Goal: Task Accomplishment & Management: Manage account settings

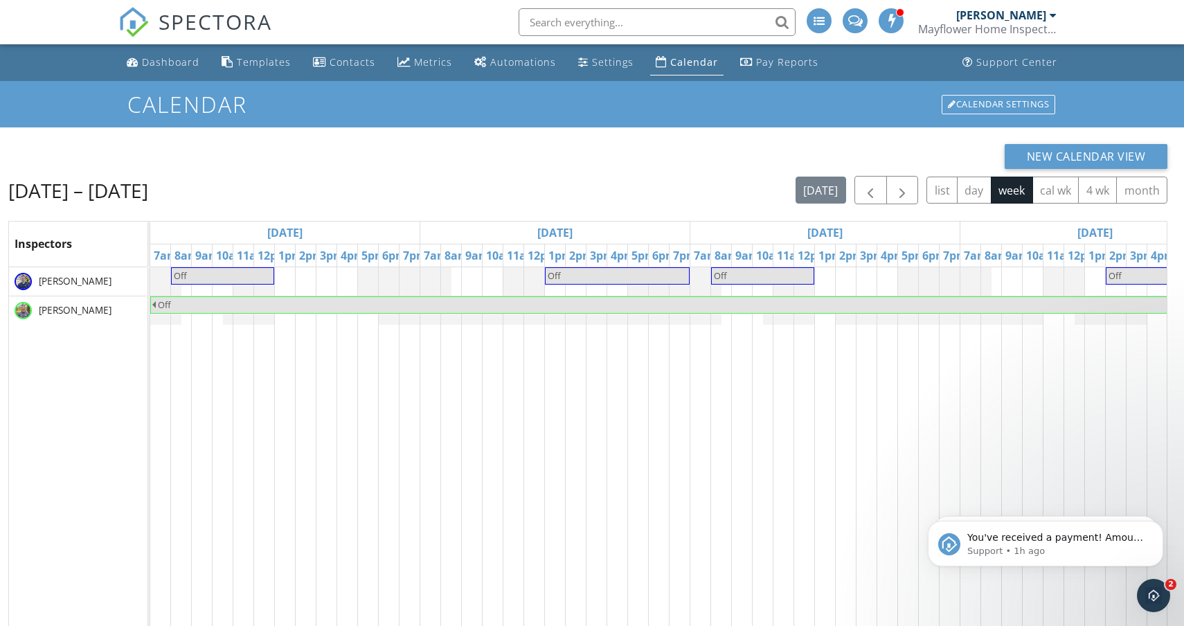
click at [1034, 31] on div "Mayflower Home Inspection" at bounding box center [987, 29] width 138 height 14
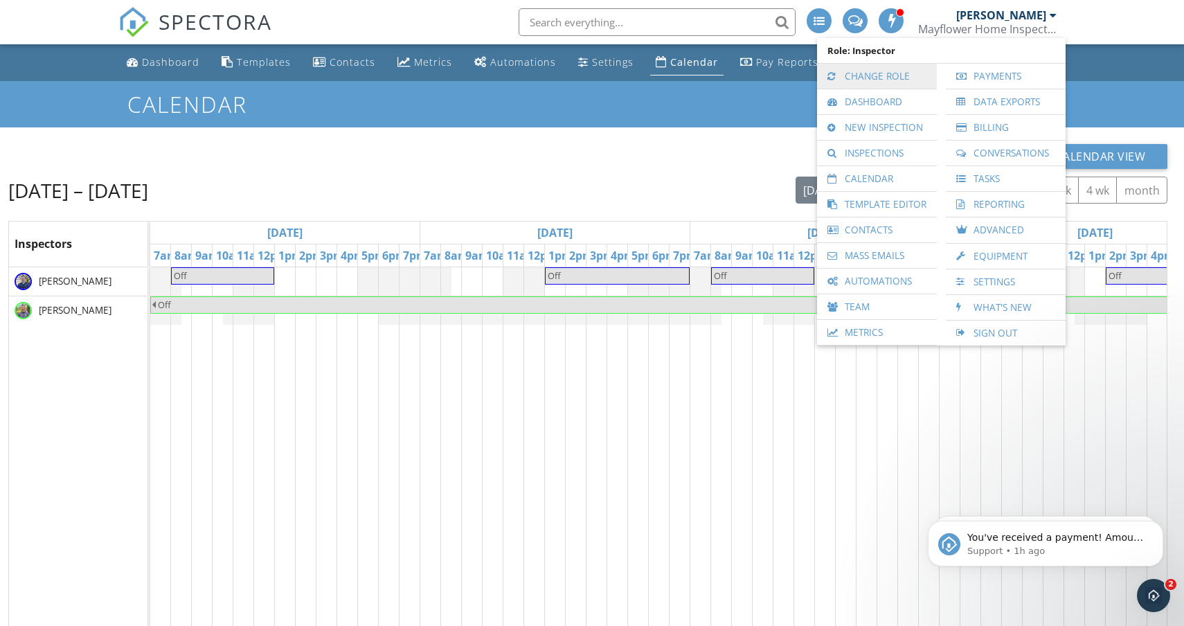
click at [903, 73] on link "Change Role" at bounding box center [877, 76] width 106 height 25
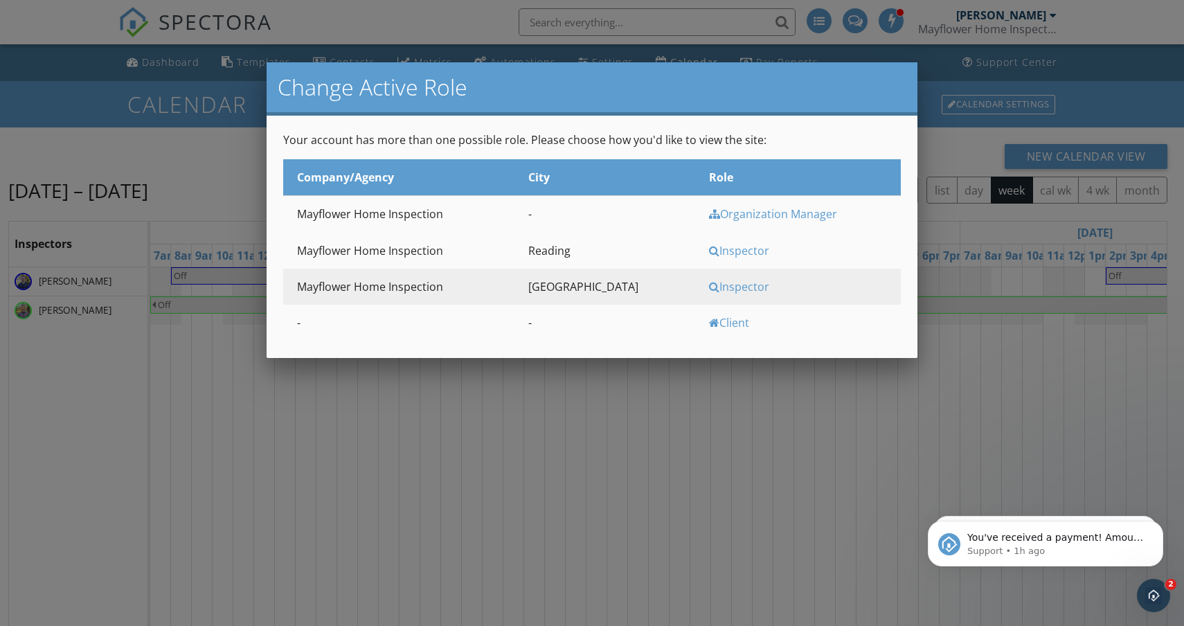
click at [710, 251] on div "Inspector" at bounding box center [803, 250] width 189 height 15
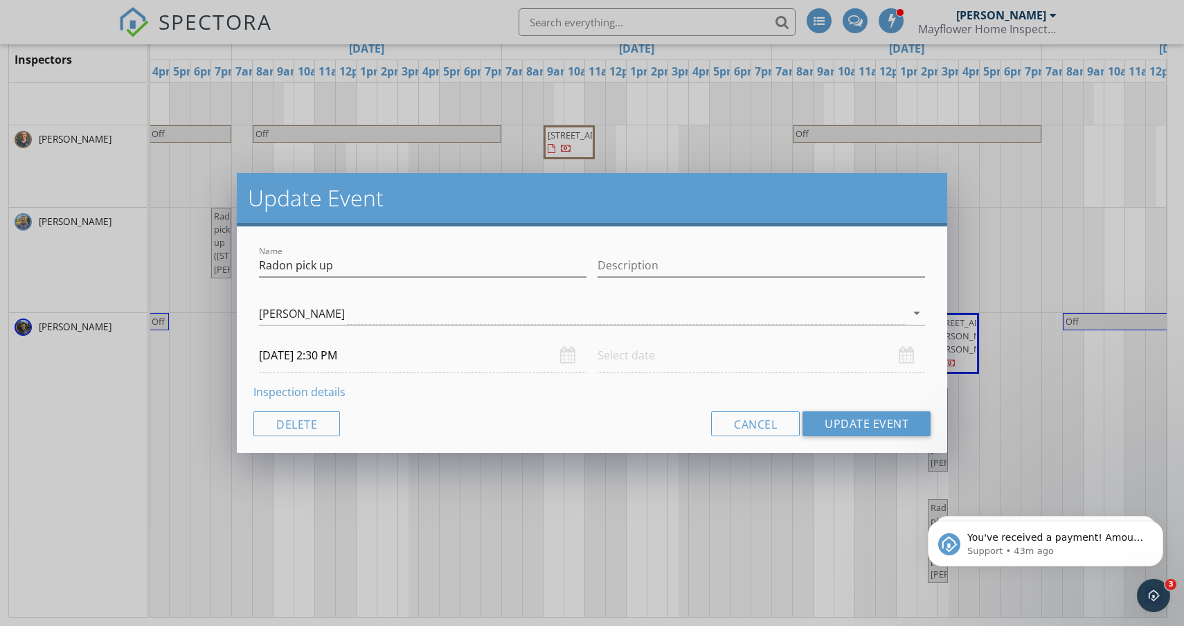
click at [312, 355] on input "[DATE] 2:30 PM" at bounding box center [422, 356] width 327 height 34
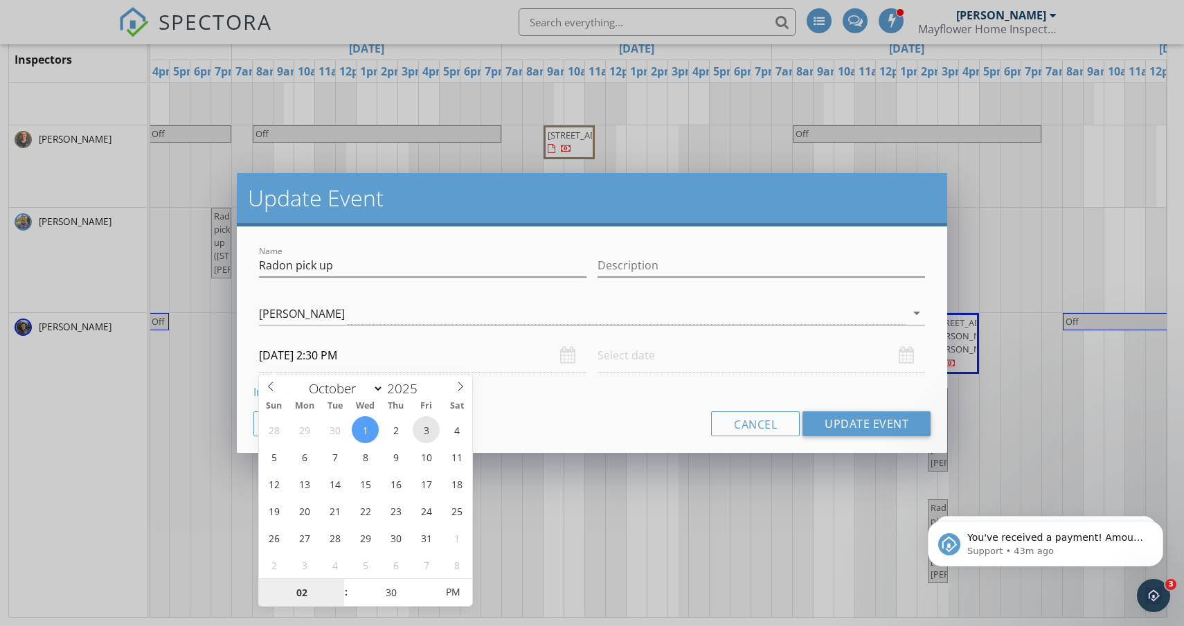
type input "[DATE] 2:30 PM"
type input "03"
type input "[DATE] 3:30 PM"
click at [341, 584] on span at bounding box center [339, 586] width 10 height 14
type input "04"
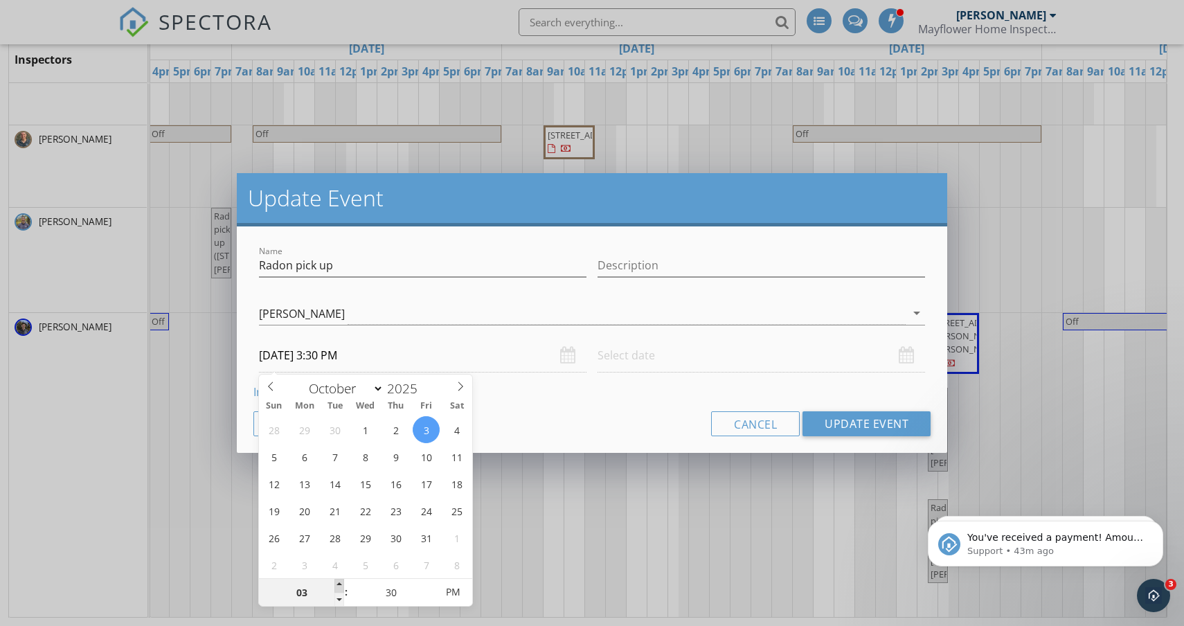
type input "[DATE] 4:30 PM"
click at [341, 584] on span at bounding box center [339, 586] width 10 height 14
type input "05"
type input "[DATE] 5:30 PM"
click at [341, 584] on span at bounding box center [339, 586] width 10 height 14
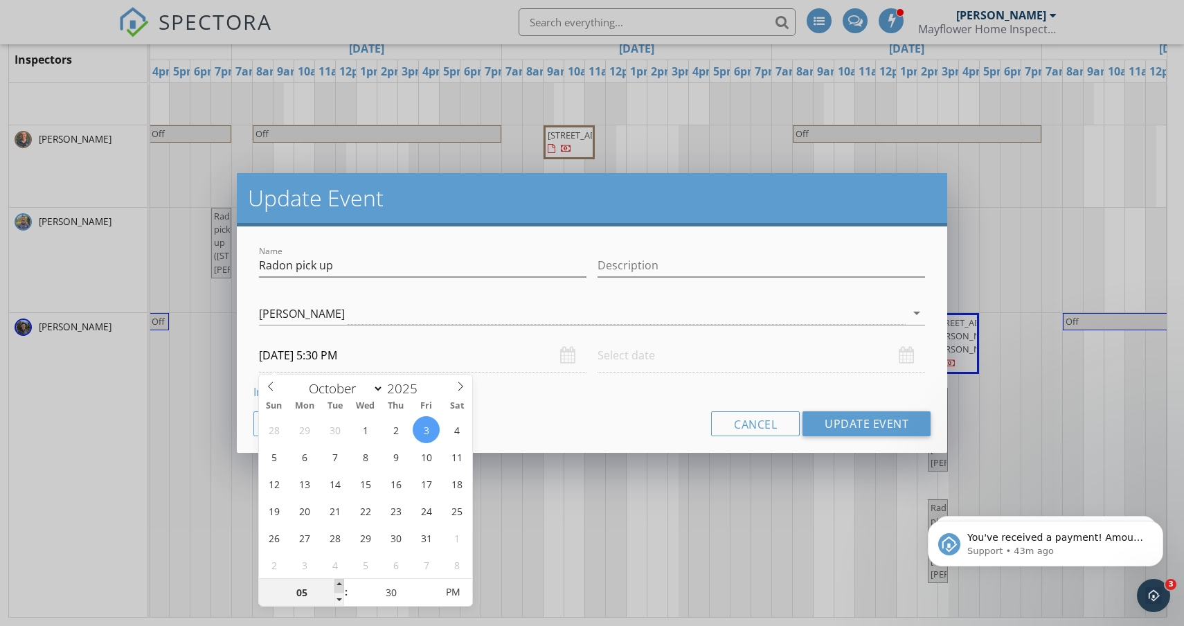
type input "06"
type input "[DATE] 6:30 PM"
click at [341, 584] on span at bounding box center [339, 586] width 10 height 14
type input "07"
type input "[DATE] 7:30 PM"
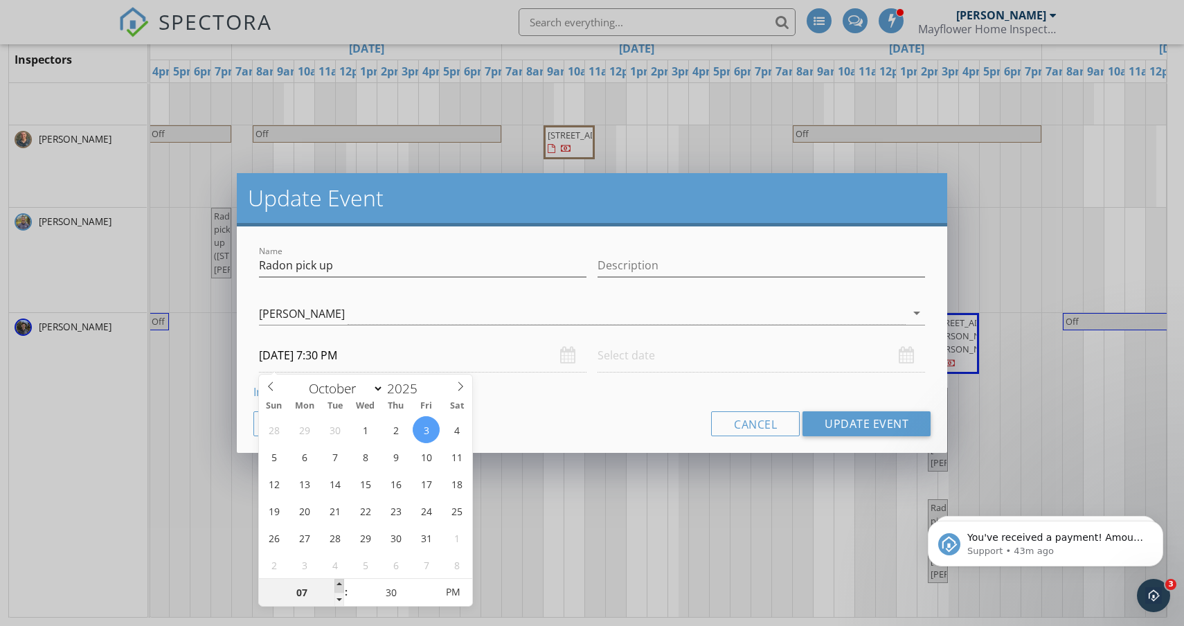
click at [341, 584] on span at bounding box center [339, 586] width 10 height 14
type input "25"
type input "[DATE] 7:25 PM"
click at [429, 595] on span at bounding box center [429, 600] width 10 height 14
type input "20"
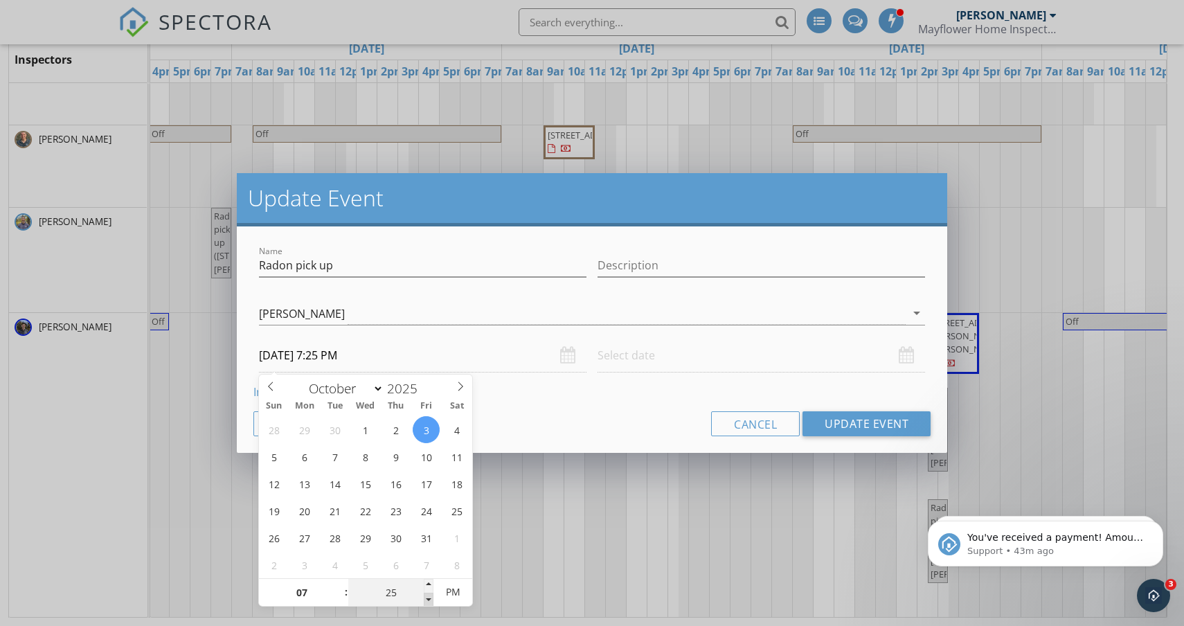
type input "[DATE] 7:20 PM"
click at [429, 595] on span at bounding box center [429, 600] width 10 height 14
type input "15"
type input "[DATE] 7:15 PM"
click at [429, 595] on span at bounding box center [429, 600] width 10 height 14
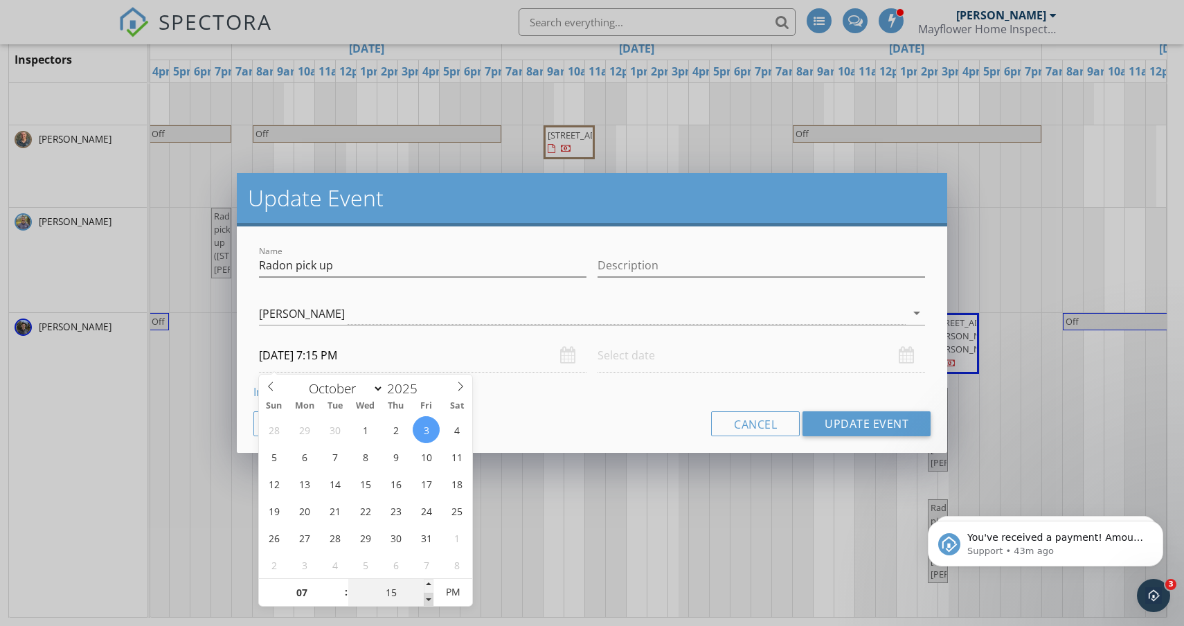
type input "10"
type input "[DATE] 7:10 PM"
click at [429, 595] on span at bounding box center [429, 600] width 10 height 14
type input "05"
type input "[DATE] 7:05 PM"
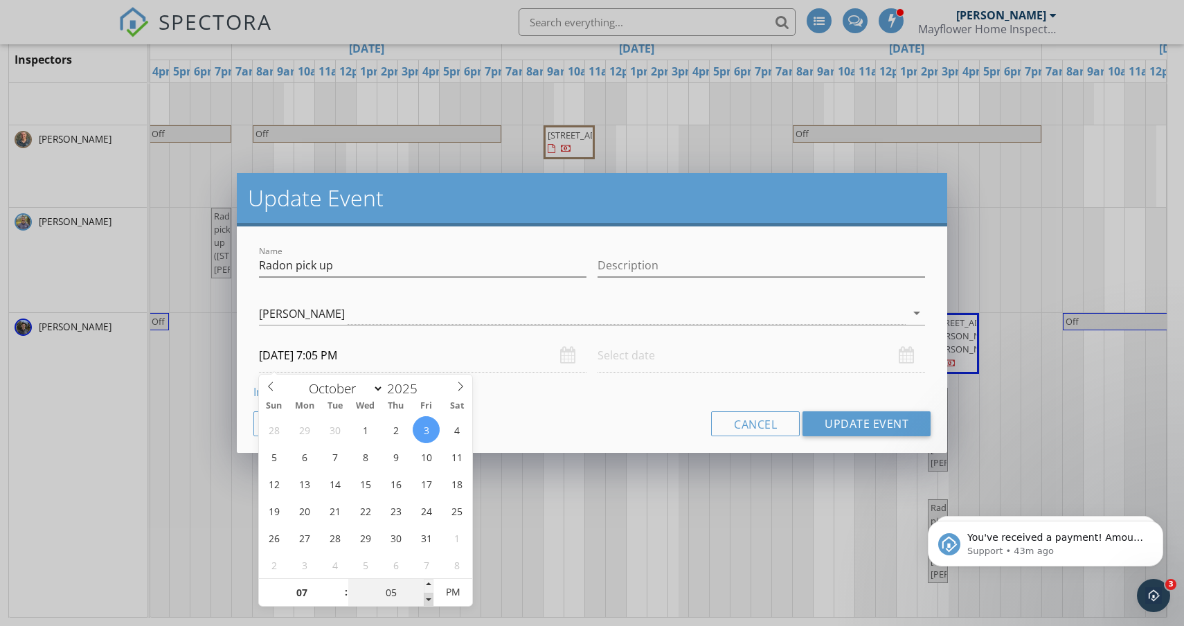
click at [429, 595] on span at bounding box center [429, 600] width 10 height 14
type input "00"
type input "[DATE] 7:00 PM"
click at [429, 595] on span at bounding box center [429, 600] width 10 height 14
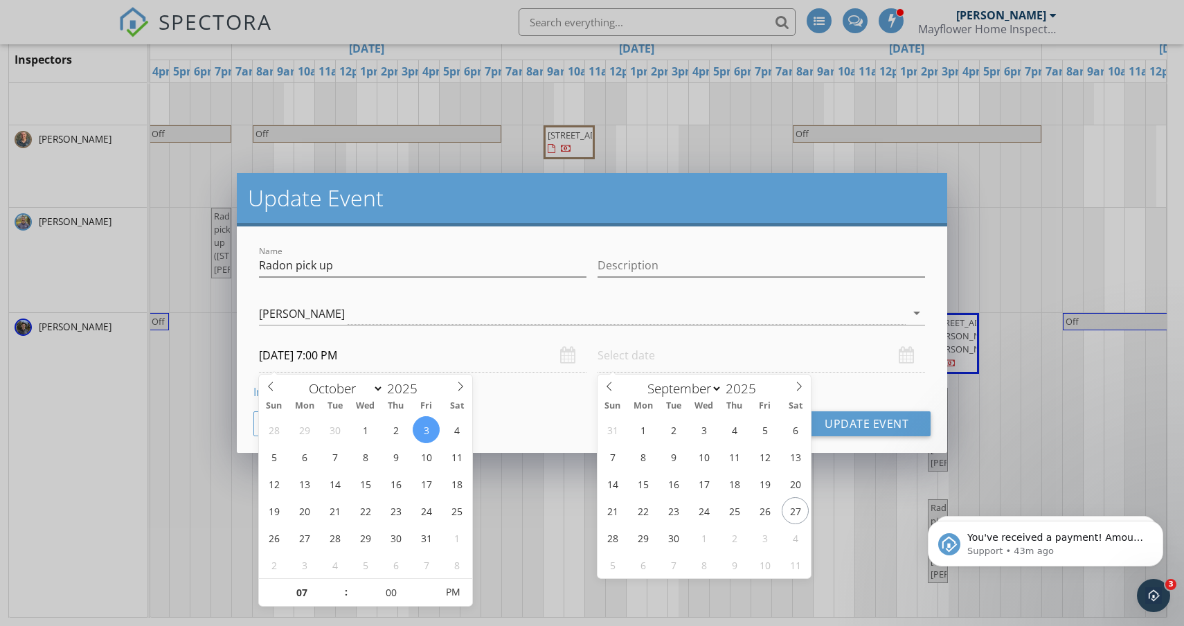
click at [718, 365] on input "text" at bounding box center [761, 356] width 327 height 34
select select "9"
click at [798, 385] on icon at bounding box center [799, 386] width 10 height 10
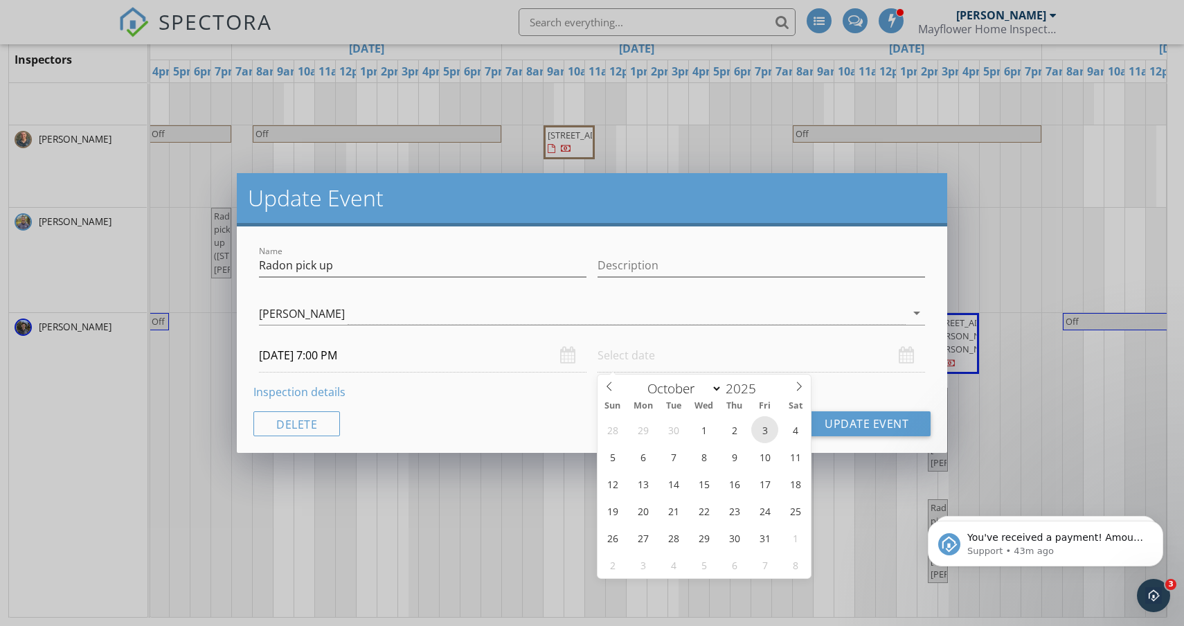
type input "[DATE] 12:00 PM"
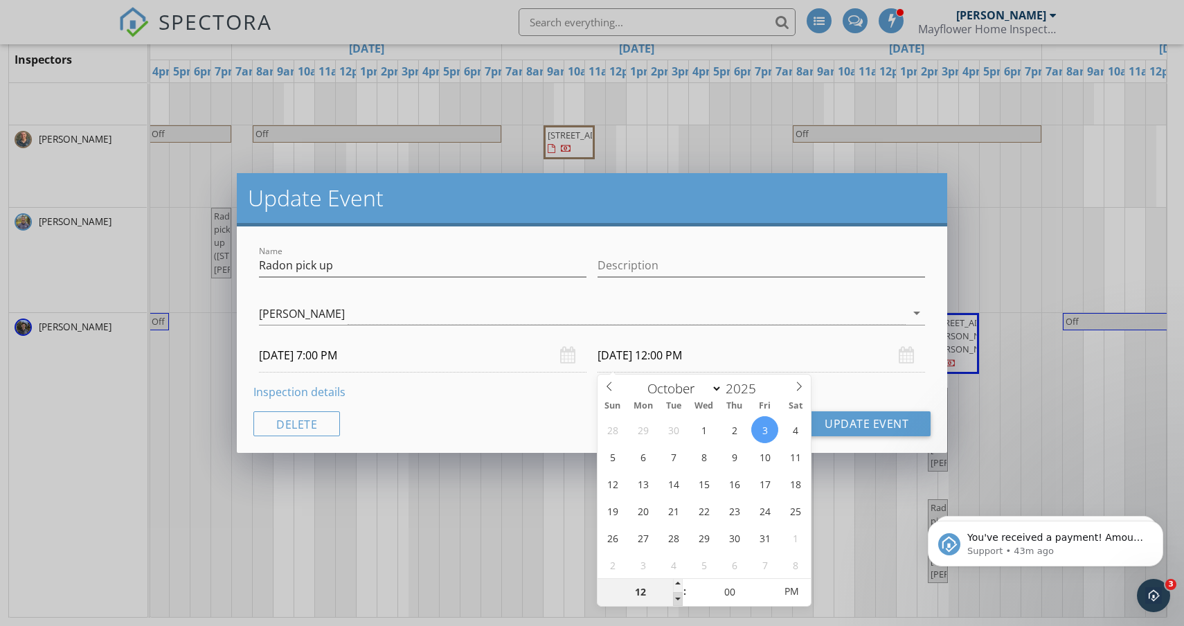
type input "11"
type input "[DATE] 11:00 AM"
click at [682, 596] on span at bounding box center [678, 599] width 10 height 14
type input "10"
type input "[DATE] 10:00 AM"
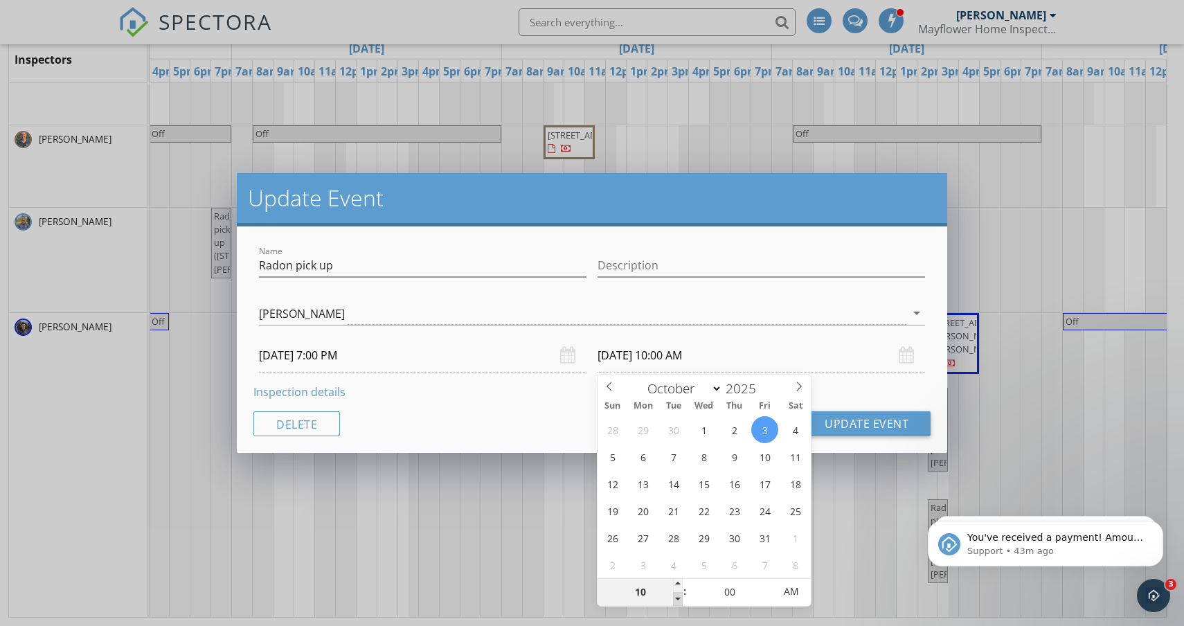
click at [682, 596] on span at bounding box center [678, 599] width 10 height 14
type input "09"
type input "[DATE] 9:00 AM"
click at [682, 596] on span at bounding box center [678, 599] width 10 height 14
type input "08"
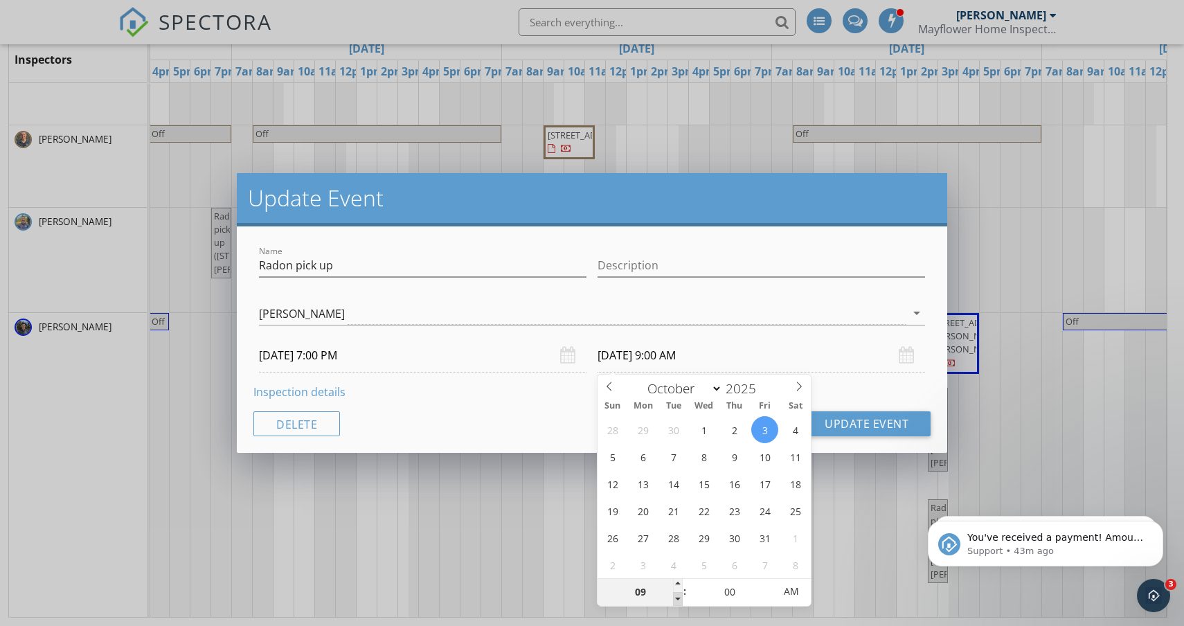
type input "[DATE] 8:00 AM"
click at [682, 596] on span at bounding box center [678, 599] width 10 height 14
type input "07"
type input "[DATE] 7:00 AM"
click at [682, 596] on span at bounding box center [678, 599] width 10 height 14
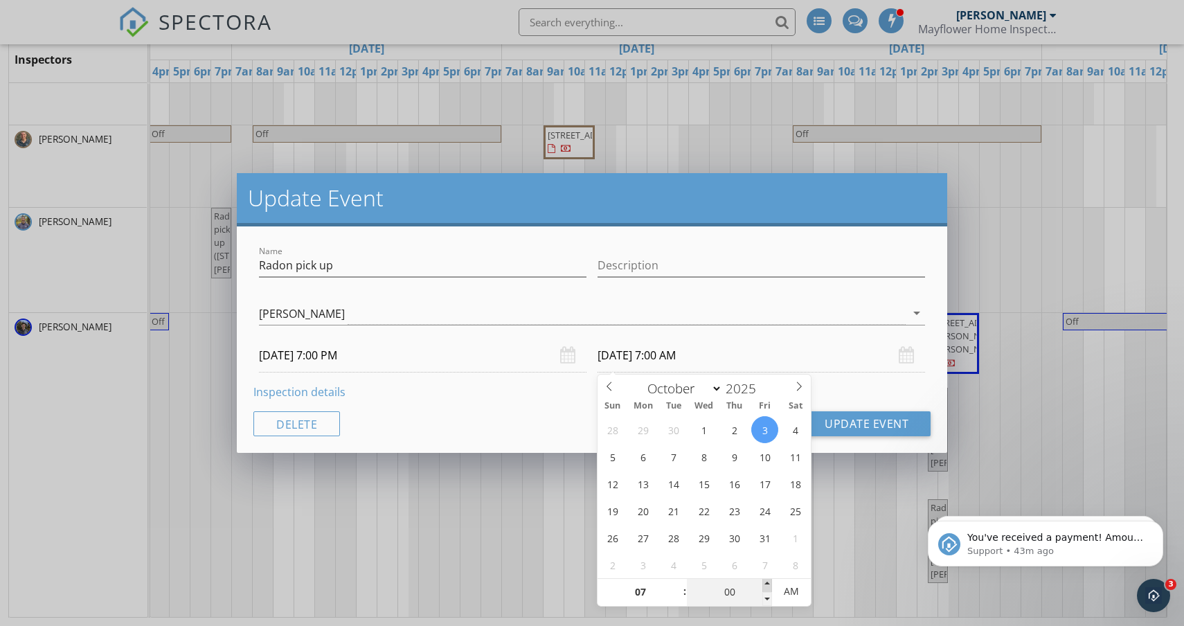
type input "05"
type input "[DATE] 7:05 AM"
click at [766, 586] on span at bounding box center [767, 585] width 10 height 14
type input "10"
type input "[DATE] 7:10 AM"
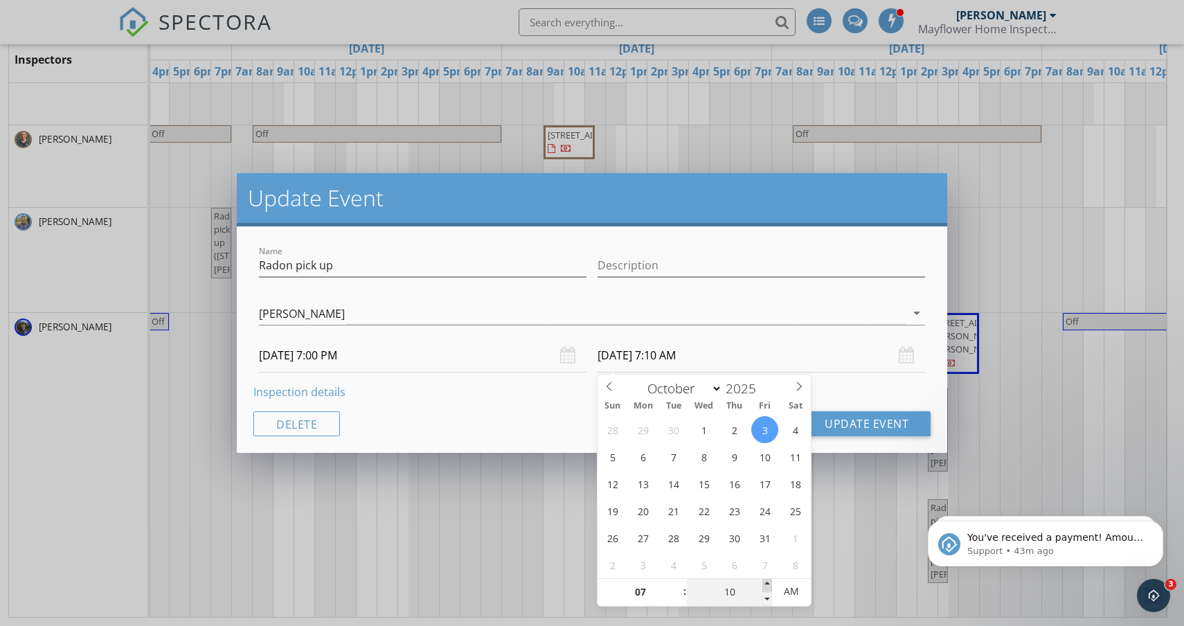
click at [766, 586] on span at bounding box center [767, 585] width 10 height 14
type input "15"
click at [766, 586] on span at bounding box center [767, 585] width 10 height 14
type input "[DATE] 7:15 PM"
click at [793, 592] on span "AM" at bounding box center [791, 591] width 38 height 28
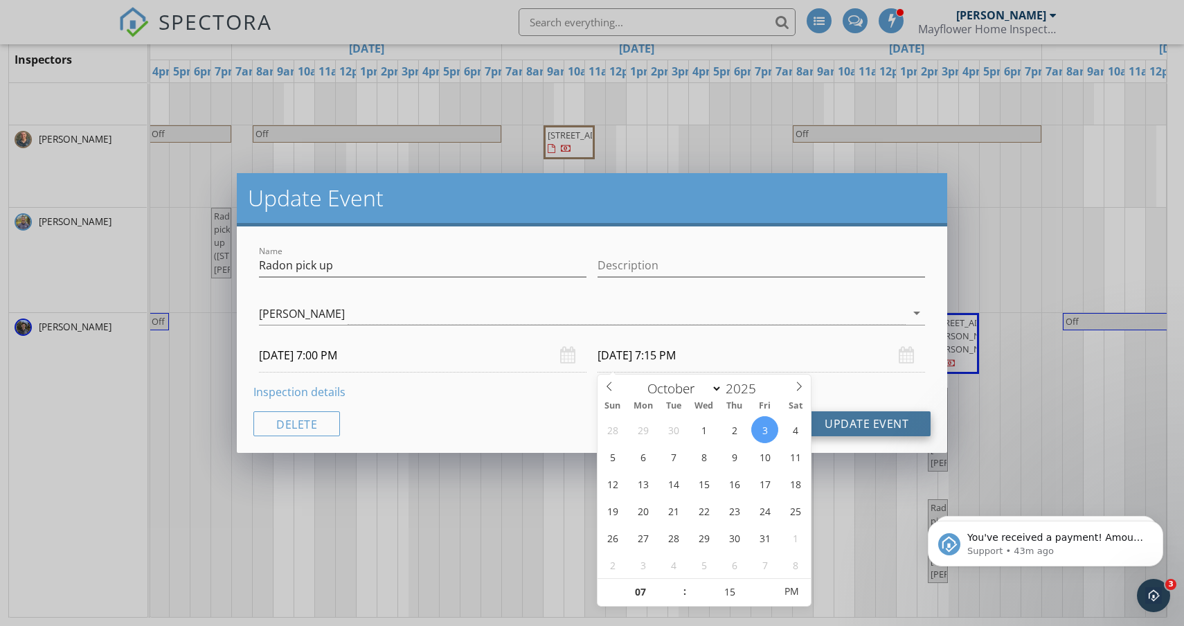
click at [876, 426] on button "Update Event" at bounding box center [866, 423] width 128 height 25
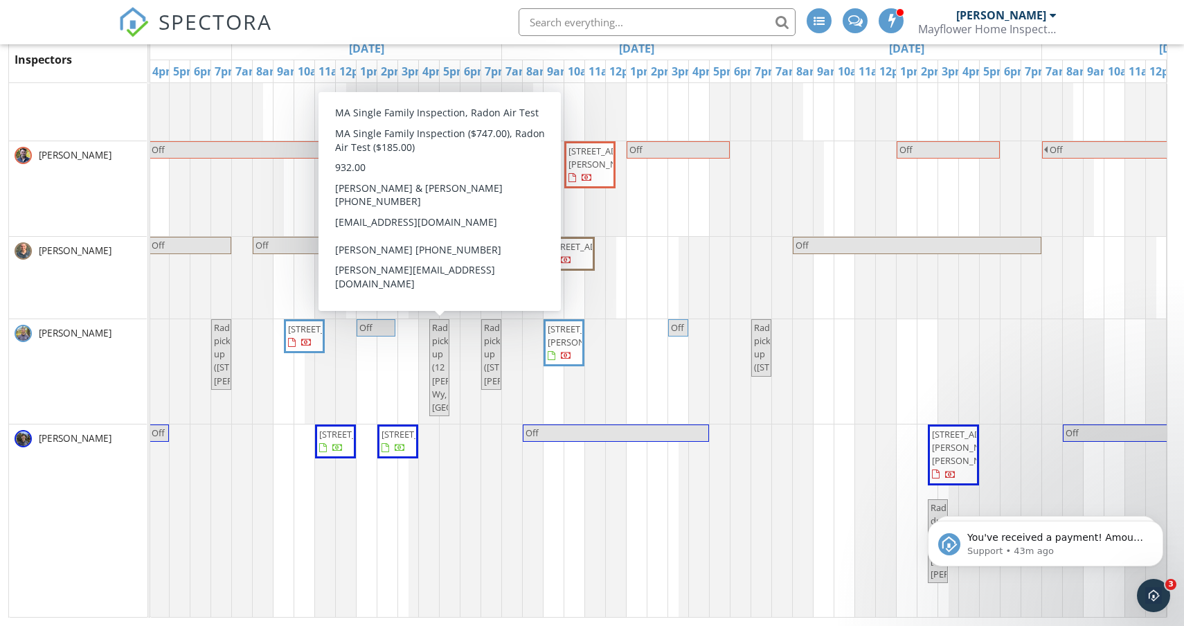
click at [440, 375] on span "Radon pick up (12 [PERSON_NAME]'s Wy, [GEOGRAPHIC_DATA])" at bounding box center [477, 367] width 90 height 92
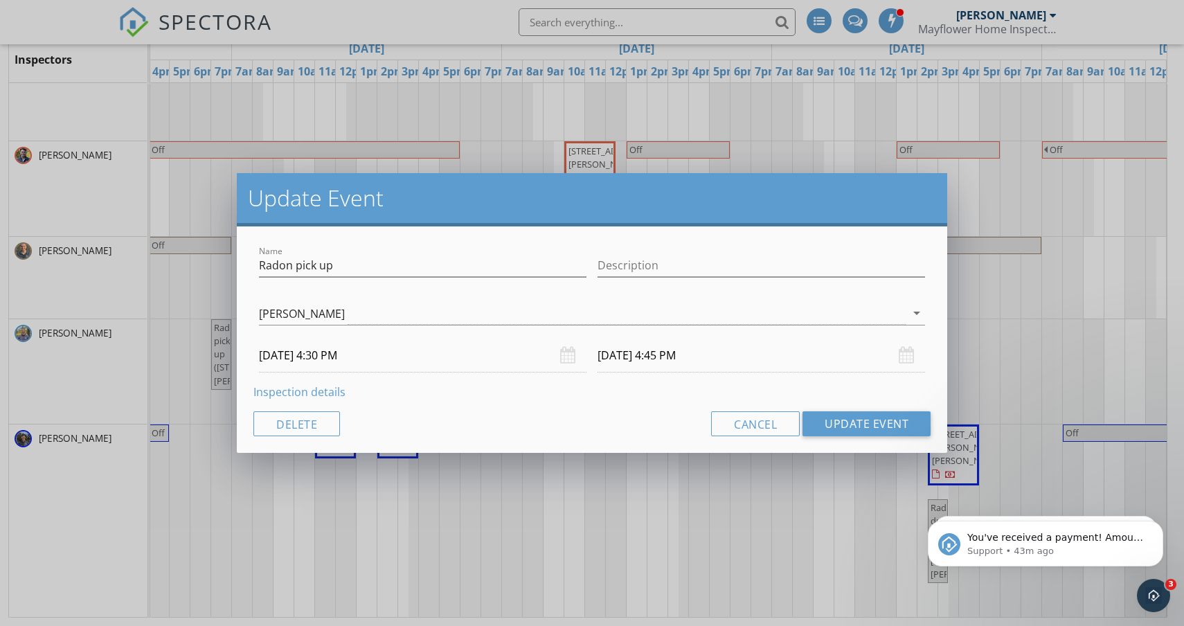
click at [296, 357] on input "[DATE] 4:30 PM" at bounding box center [422, 356] width 327 height 34
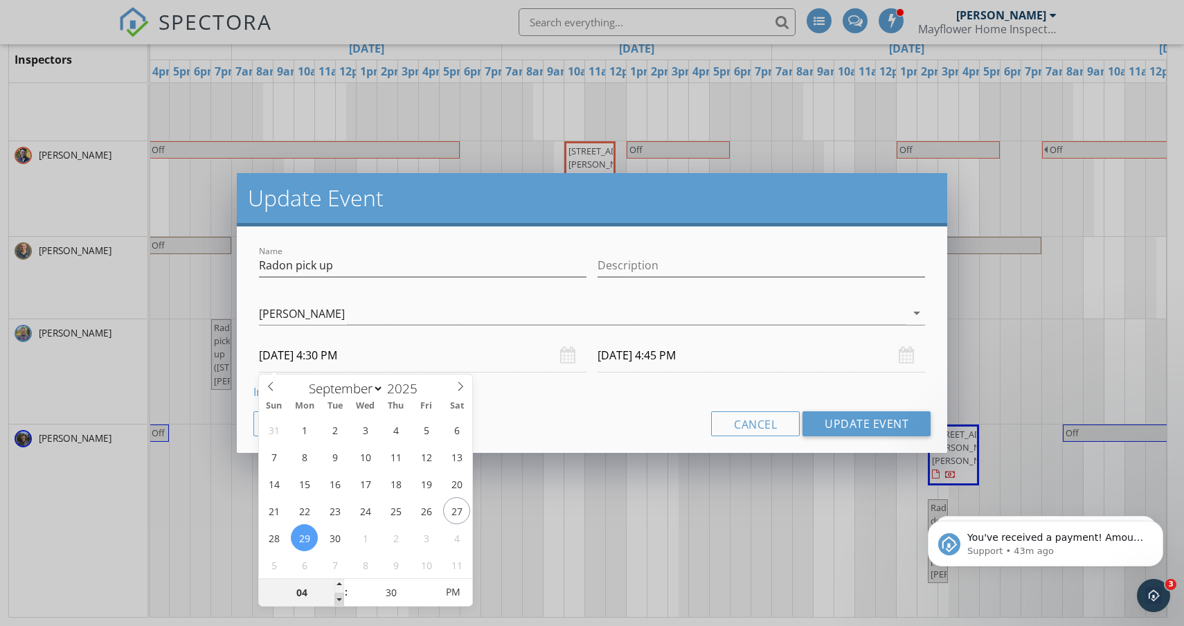
type input "03"
type input "[DATE] 3:30 PM"
click at [338, 597] on span at bounding box center [339, 600] width 10 height 14
type input "02"
type input "[DATE] 2:30 PM"
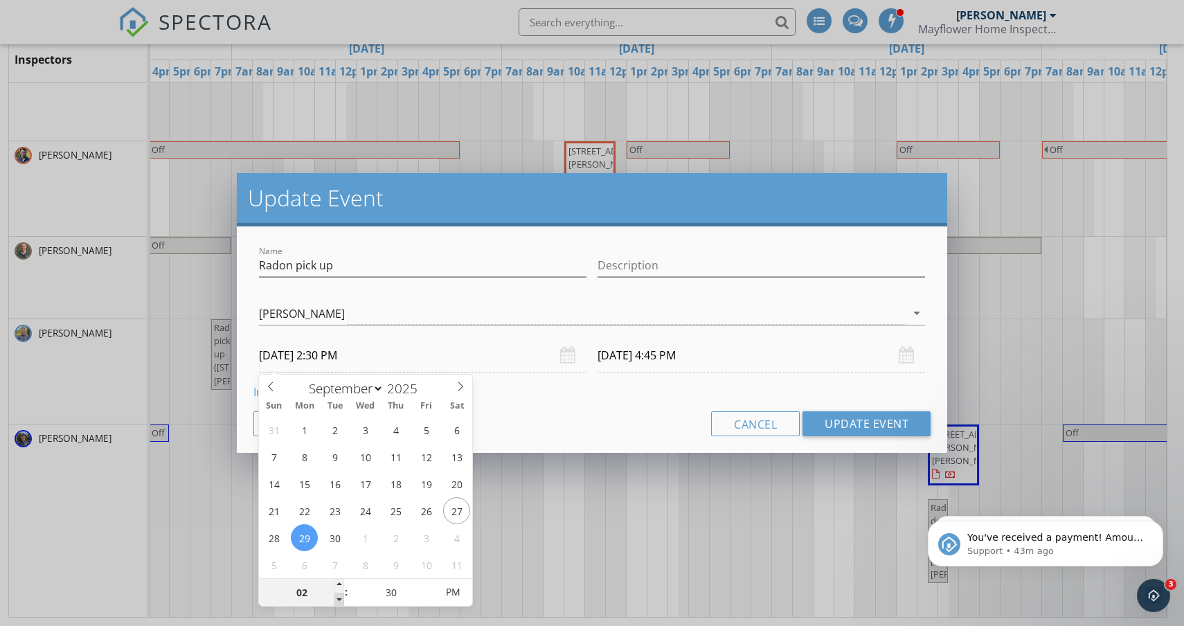
click at [338, 597] on span at bounding box center [339, 600] width 10 height 14
type input "01"
type input "[DATE] 1:30 PM"
click at [338, 597] on span at bounding box center [339, 600] width 10 height 14
type input "12"
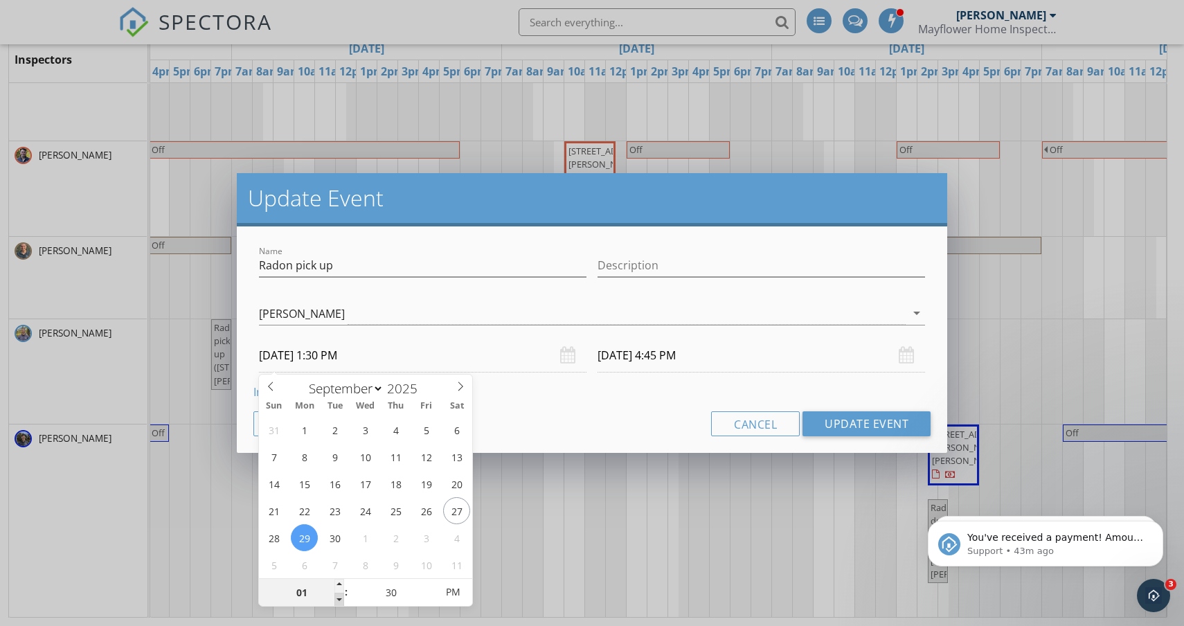
type input "[DATE] 12:30 PM"
click at [338, 597] on span at bounding box center [339, 600] width 10 height 14
type input "[DATE] 12:45 PM"
click at [868, 420] on button "Update Event" at bounding box center [866, 423] width 128 height 25
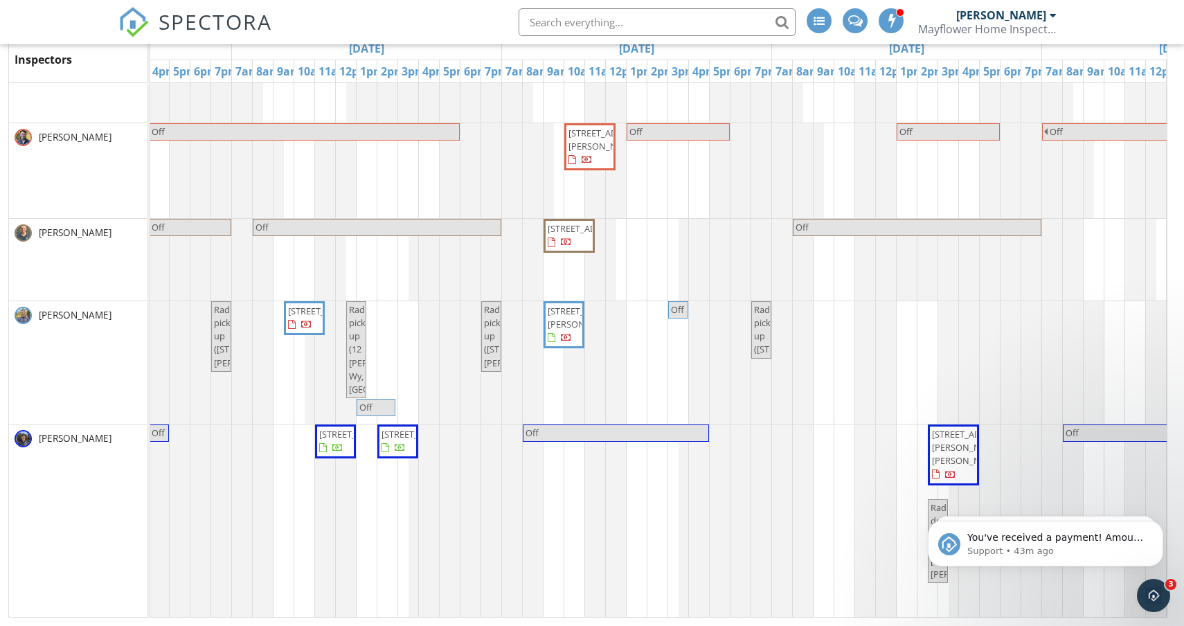
click at [361, 336] on span "Radon pick up (12 [PERSON_NAME]'s Wy, [GEOGRAPHIC_DATA])" at bounding box center [356, 349] width 17 height 93
select select "8"
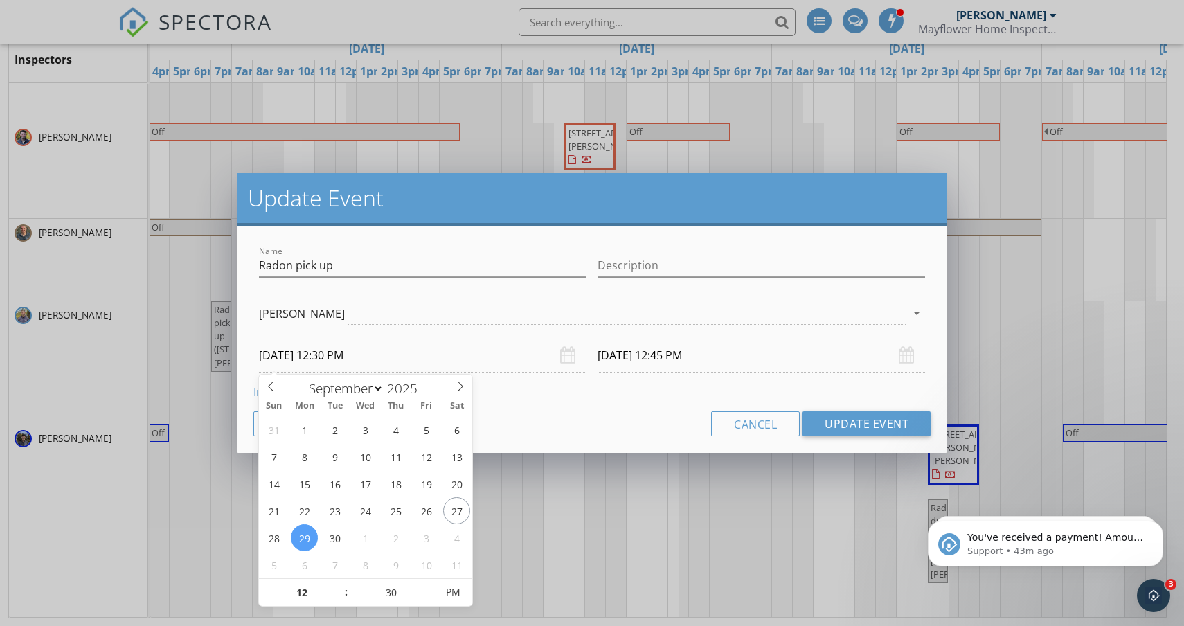
click at [335, 353] on input "[DATE] 12:30 PM" at bounding box center [422, 356] width 327 height 34
type input "11"
type input "[DATE] 11:30 AM"
click at [338, 596] on span at bounding box center [339, 600] width 10 height 14
type input "[DATE] 11:45 AM"
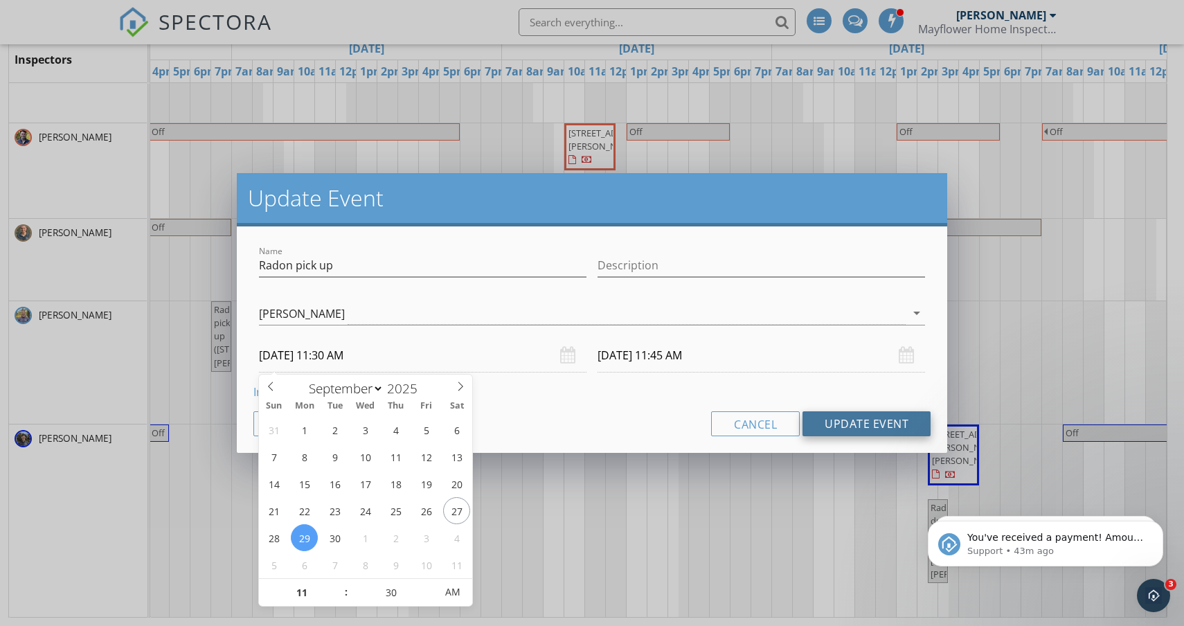
click at [856, 426] on button "Update Event" at bounding box center [866, 423] width 128 height 25
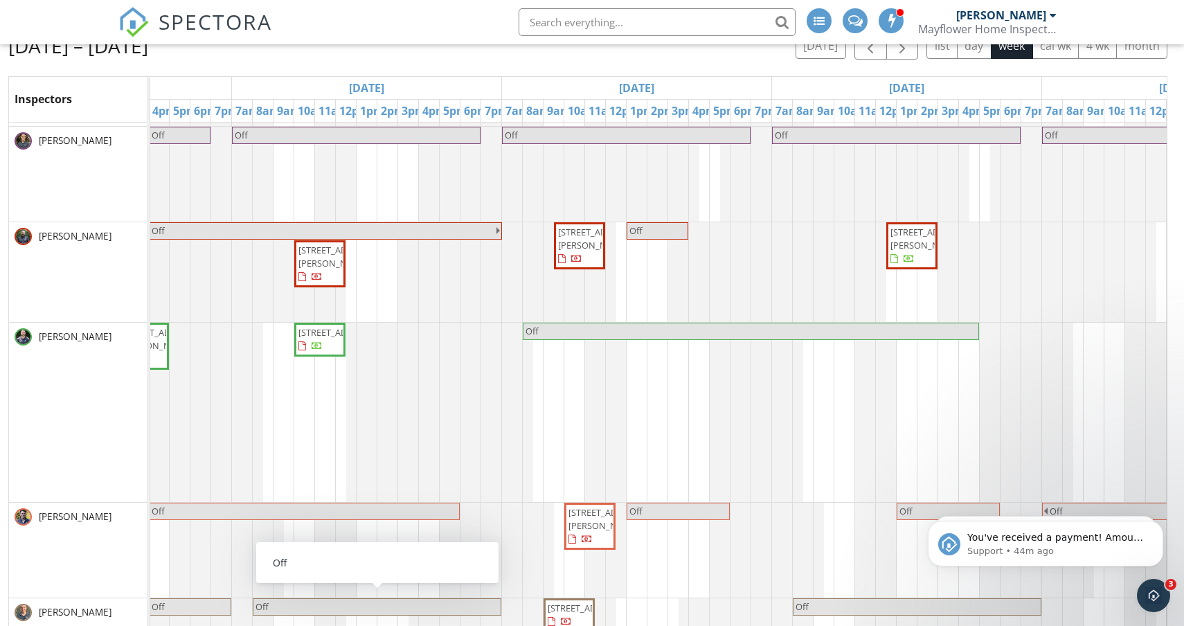
scroll to position [74, 188]
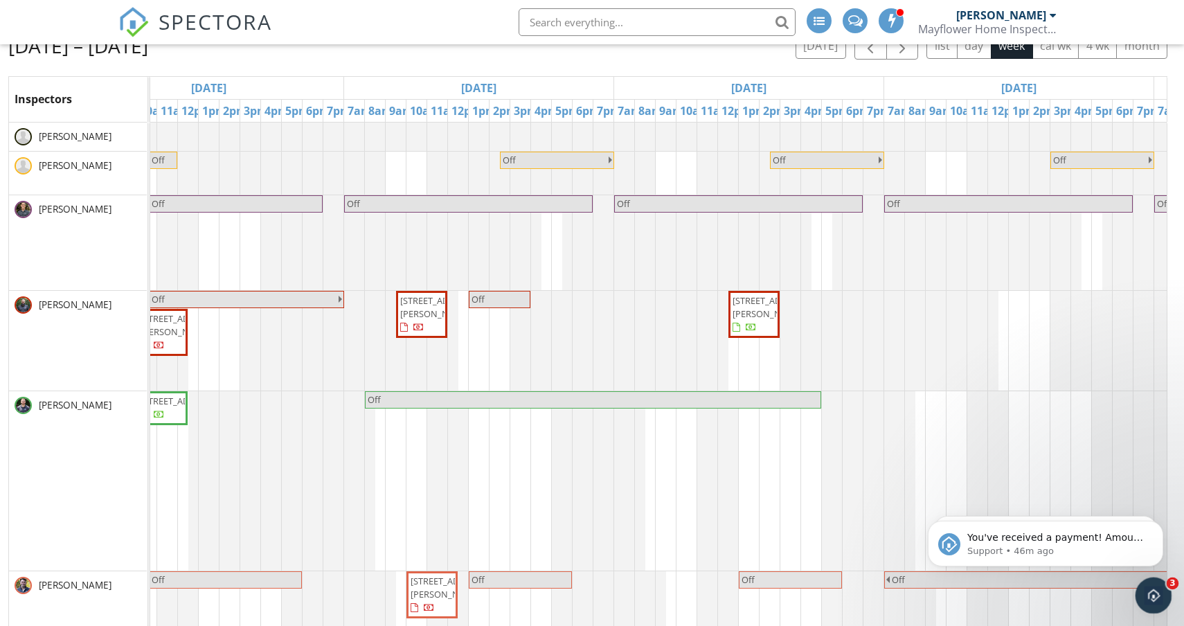
click at [1147, 584] on icon "Open Intercom Messenger" at bounding box center [1151, 593] width 23 height 23
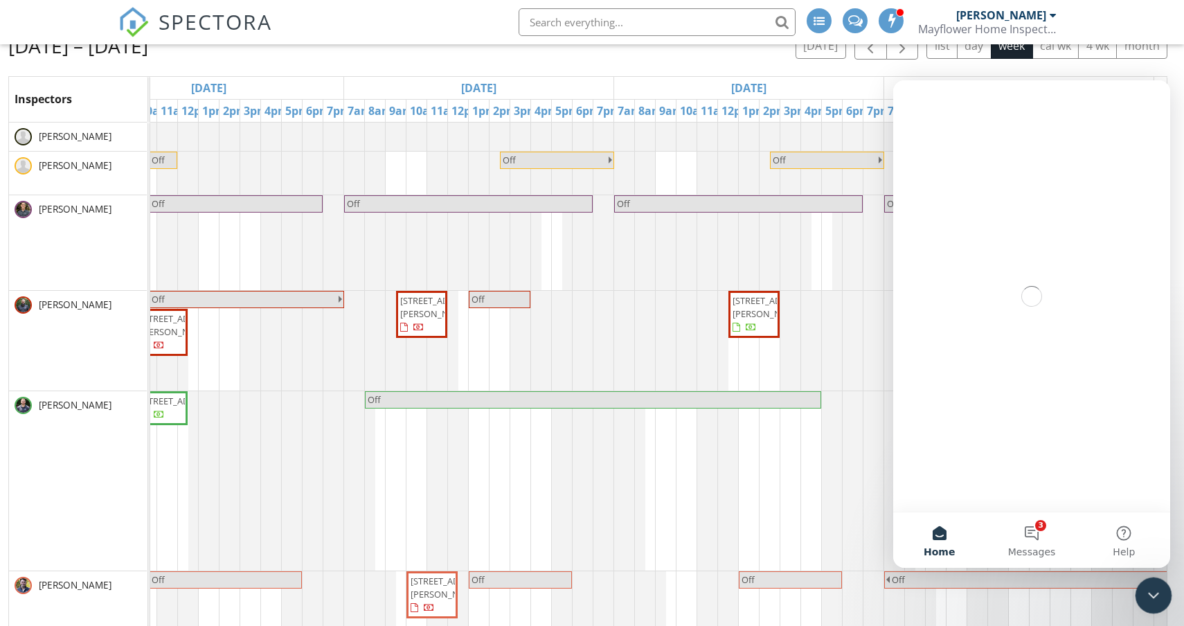
scroll to position [0, 0]
click at [1038, 530] on button "3 Messages" at bounding box center [1031, 539] width 92 height 55
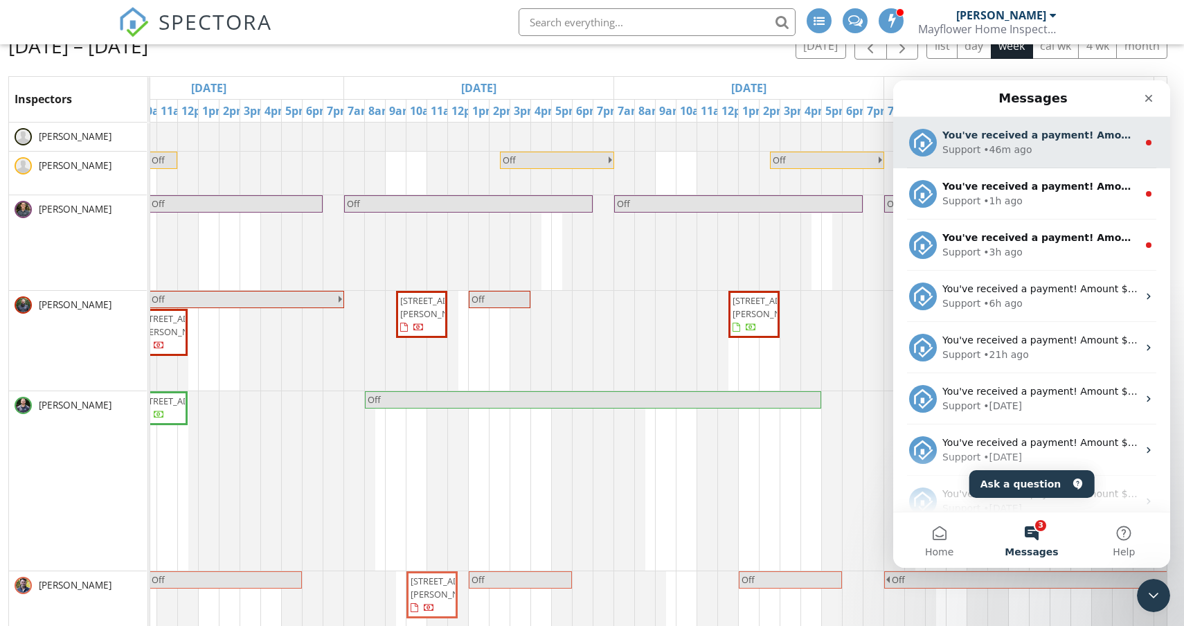
click at [1070, 146] on div "Support • 46m ago" at bounding box center [1039, 150] width 195 height 15
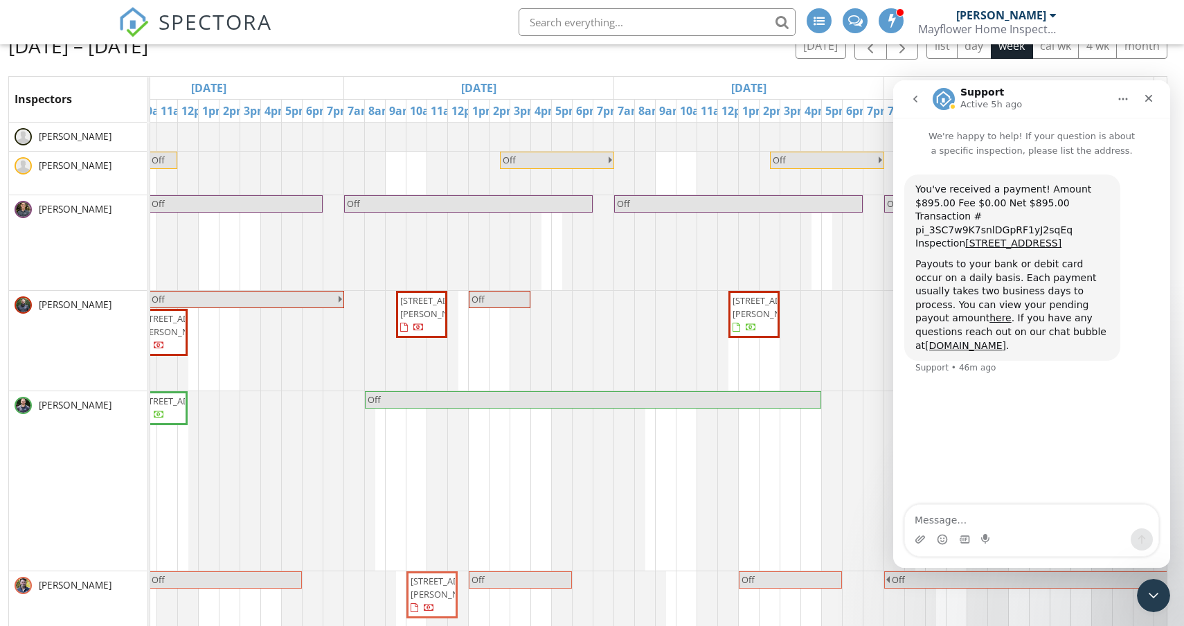
click at [914, 101] on icon "go back" at bounding box center [915, 98] width 11 height 11
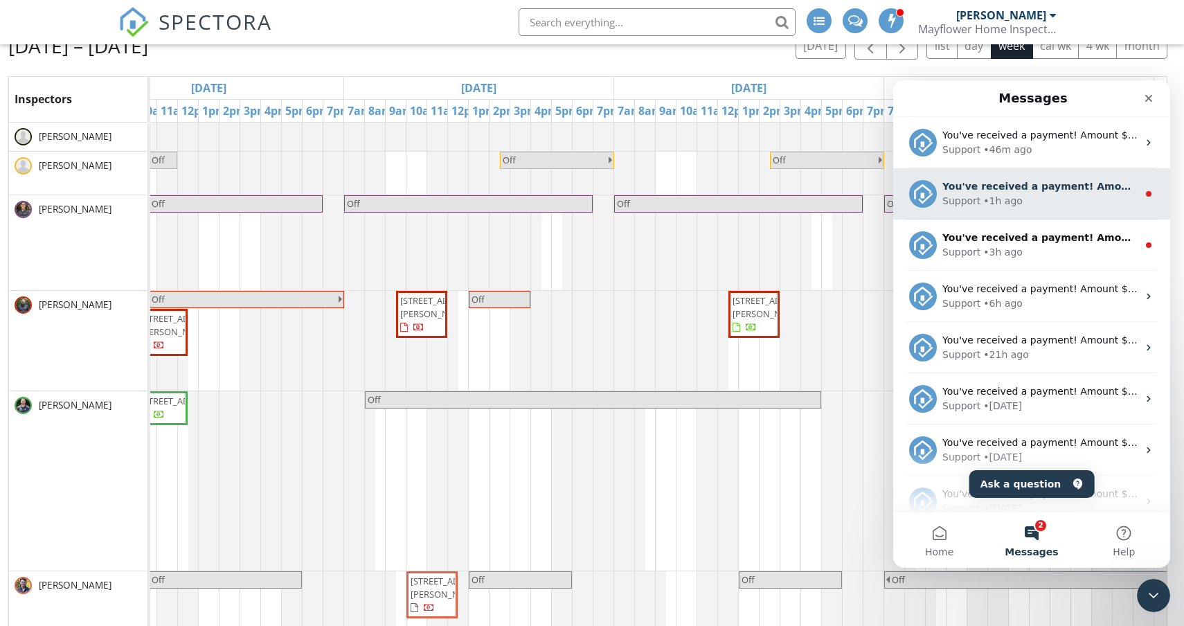
click at [1082, 197] on div "Support • 1h ago" at bounding box center [1039, 201] width 195 height 15
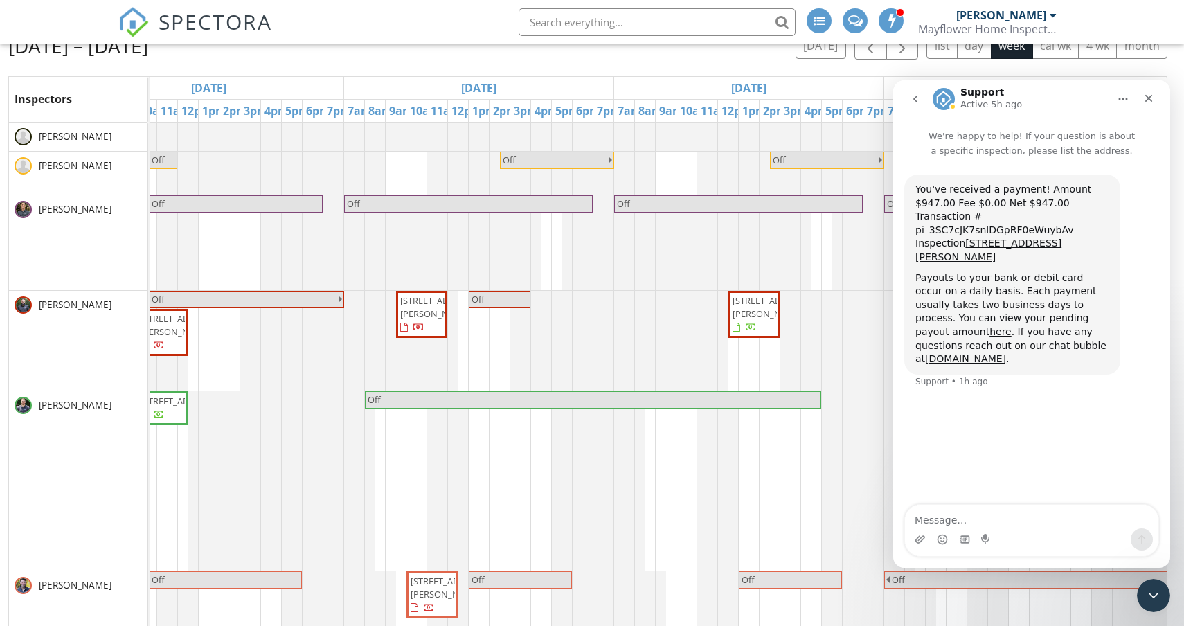
click at [913, 102] on icon "go back" at bounding box center [915, 98] width 11 height 11
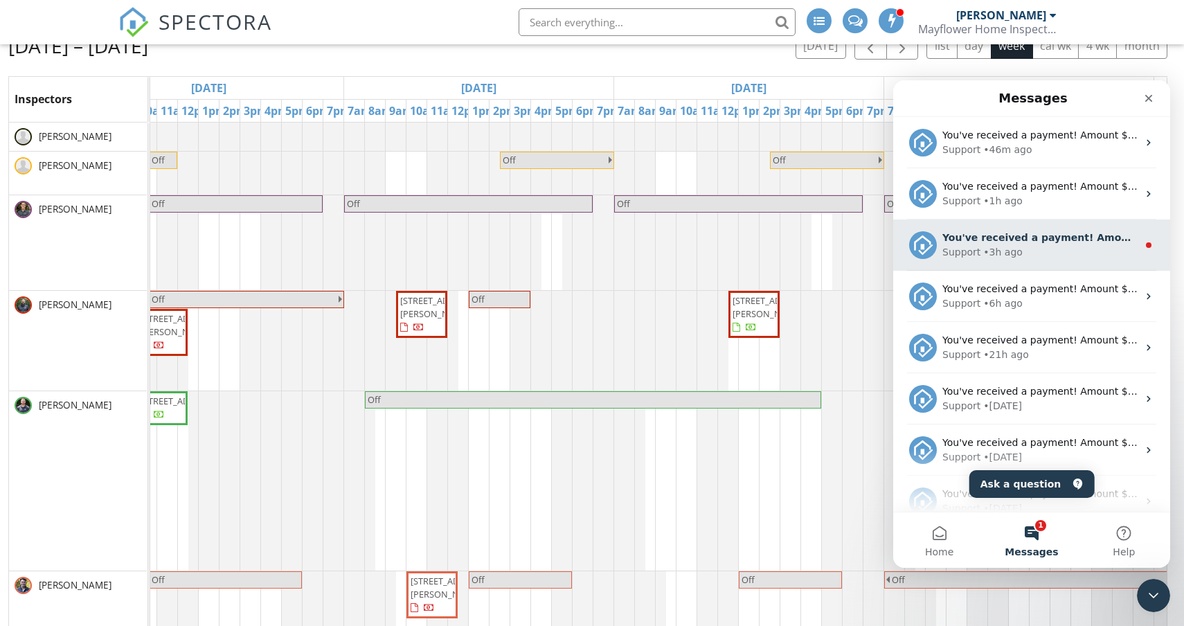
click at [1089, 229] on div "You've received a payment! Amount $667.00 Fee $0.00 Net $667.00 Transaction # p…" at bounding box center [1031, 244] width 277 height 51
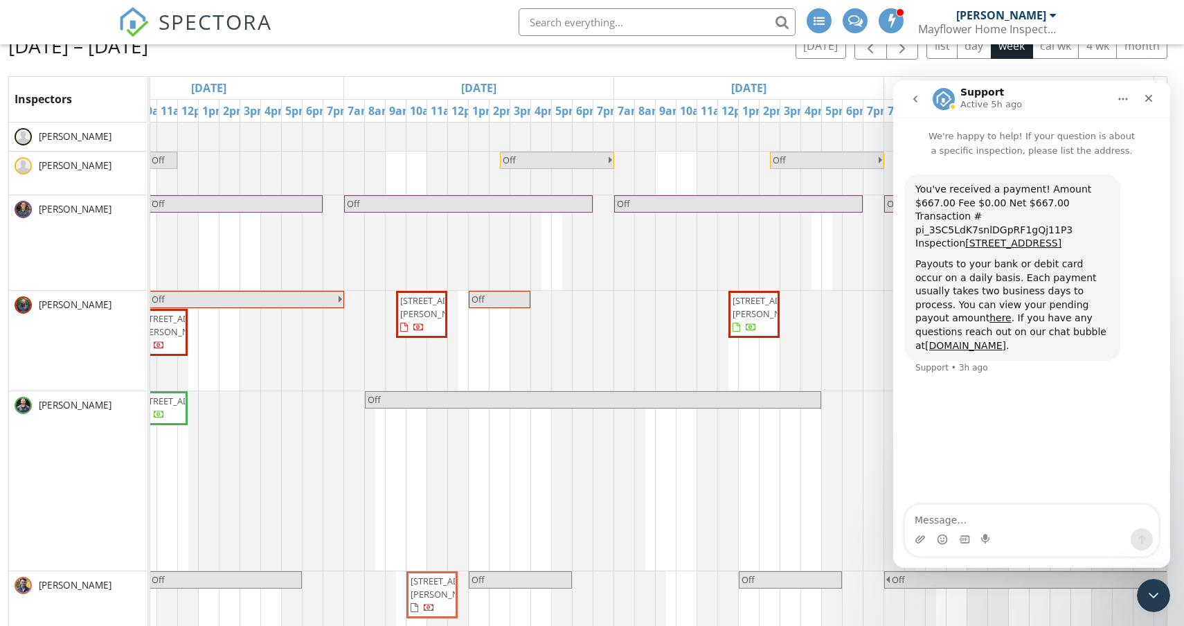
click at [912, 102] on icon "go back" at bounding box center [915, 98] width 11 height 11
